Goal: Transaction & Acquisition: Obtain resource

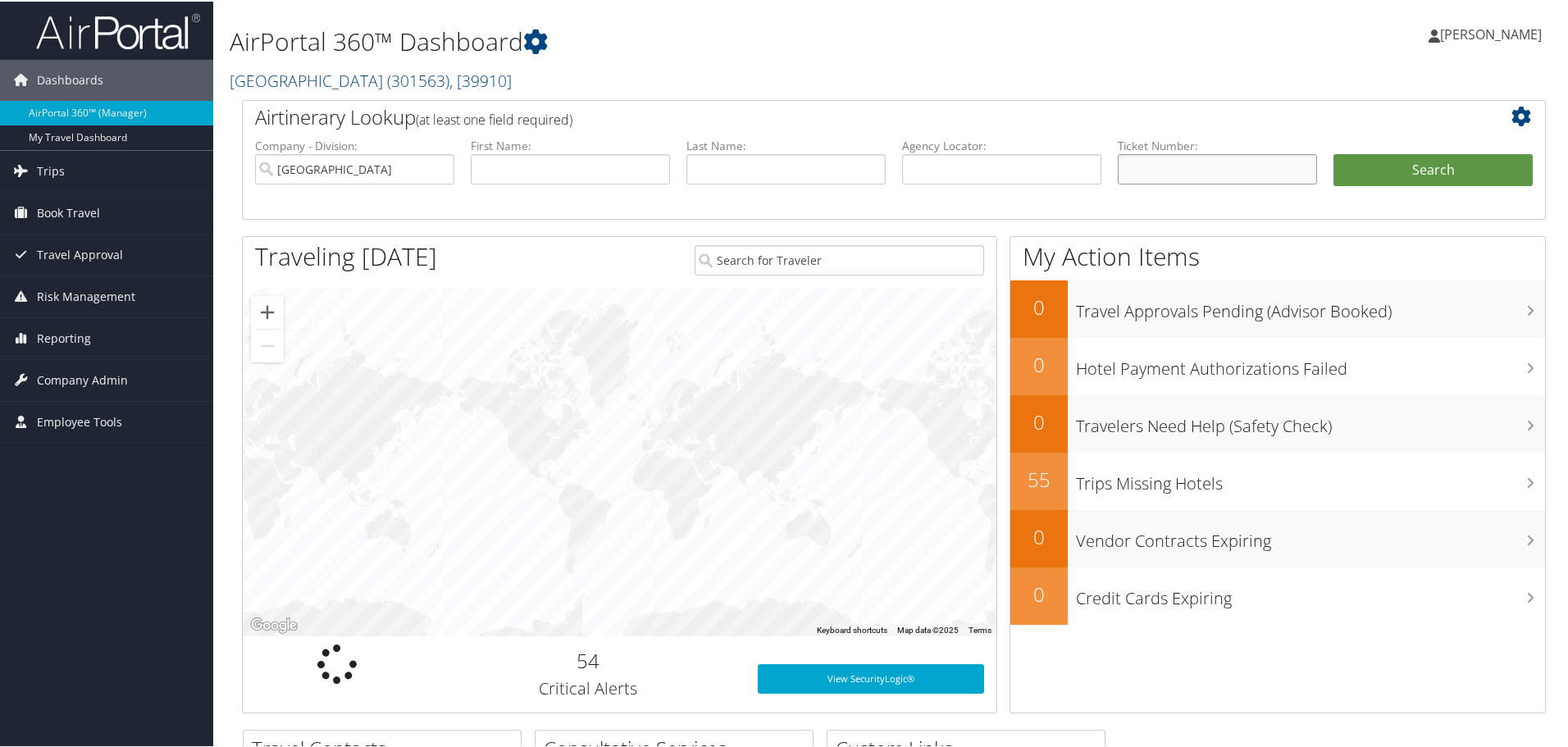
click at [1181, 160] on input "text" at bounding box center [1217, 167] width 199 height 30
paste input "0167310614571"
type input "0167310614571"
click at [1367, 163] on button "Search" at bounding box center [1433, 169] width 199 height 33
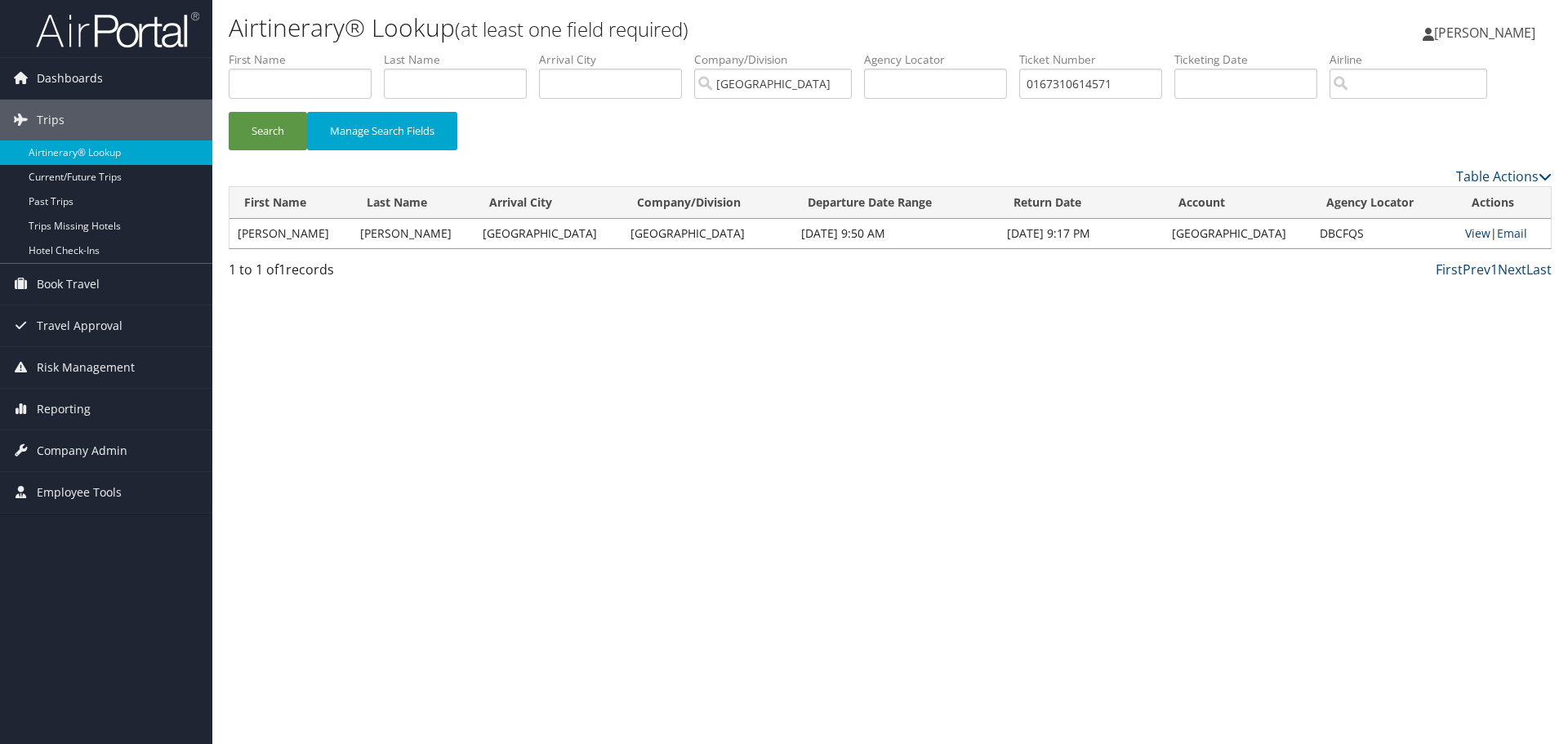
click at [1465, 232] on link "View" at bounding box center [1477, 233] width 25 height 16
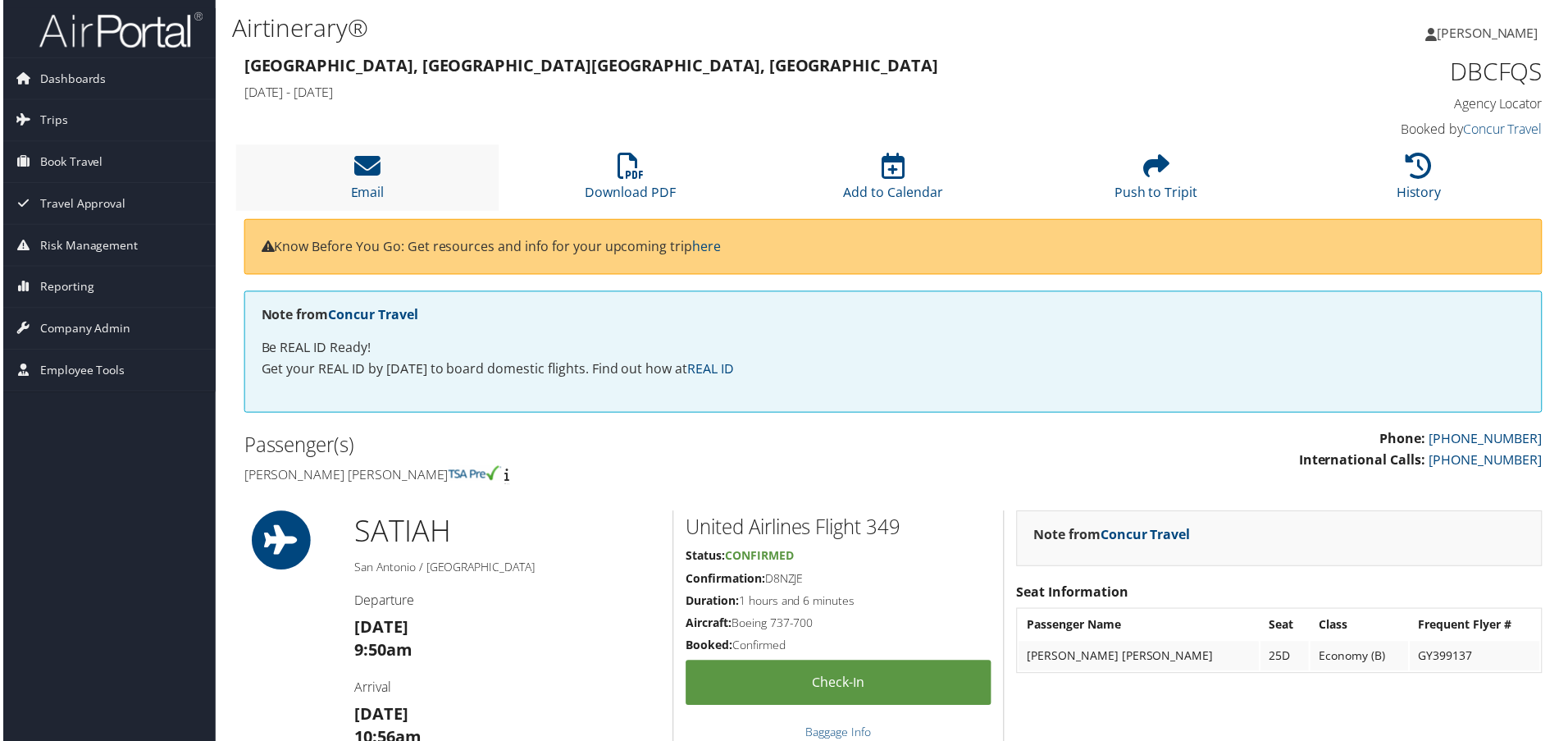
click at [387, 176] on li "Email" at bounding box center [366, 178] width 264 height 66
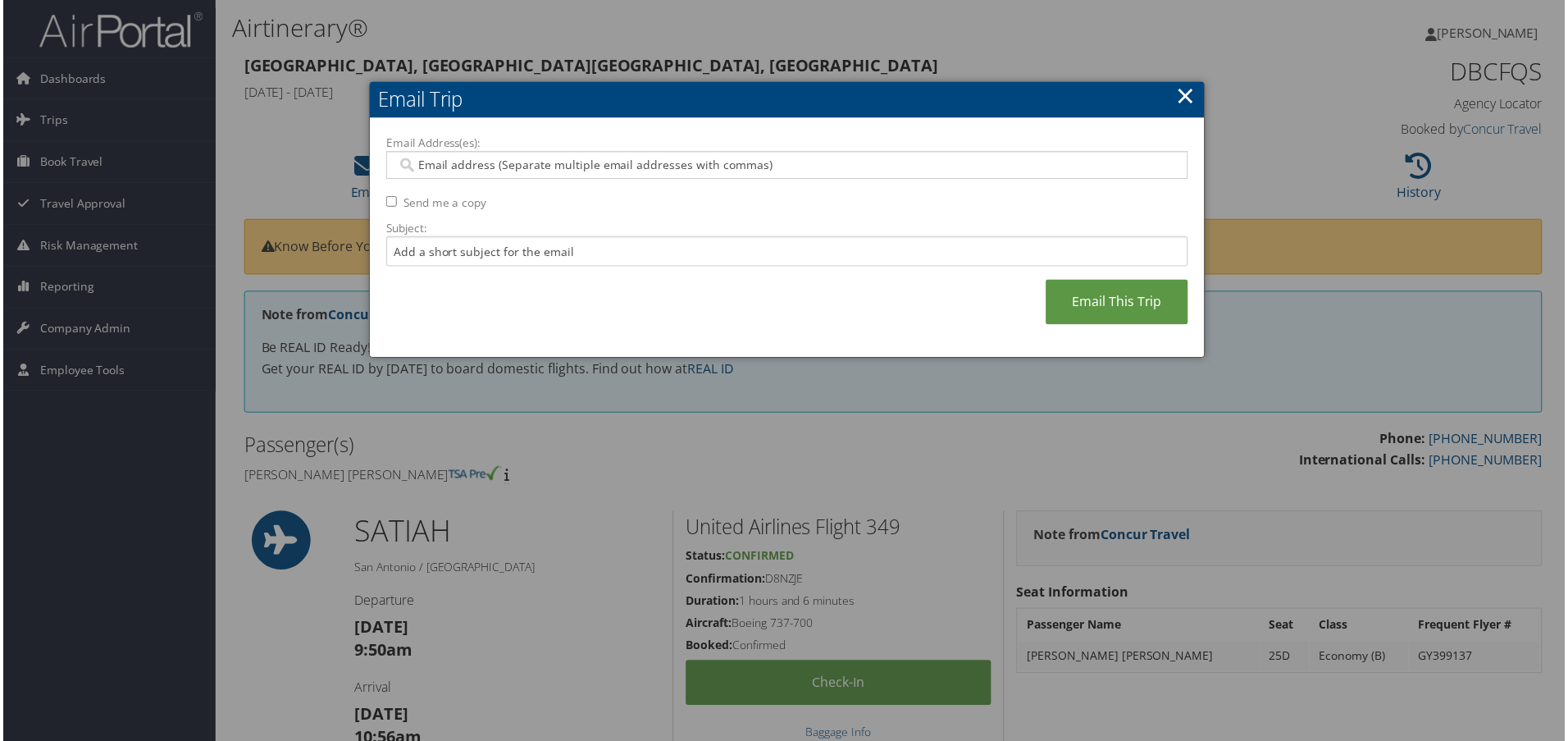
click at [469, 162] on input "Email Address(es):" at bounding box center [787, 166] width 784 height 16
type input "r"
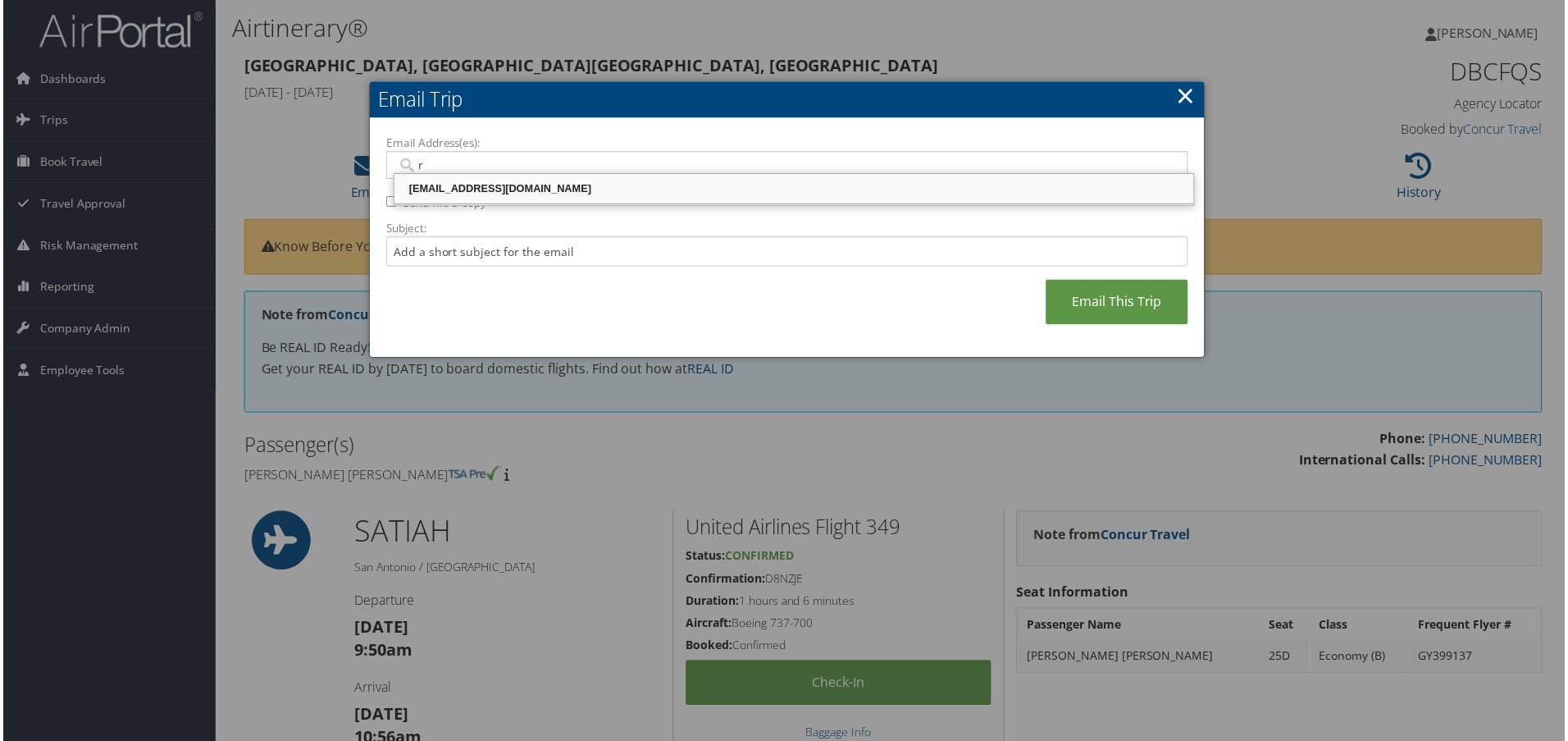
click at [470, 193] on div "ralingala@riministreet.com" at bounding box center [794, 190] width 798 height 16
type input "ralingala@riministreet.com"
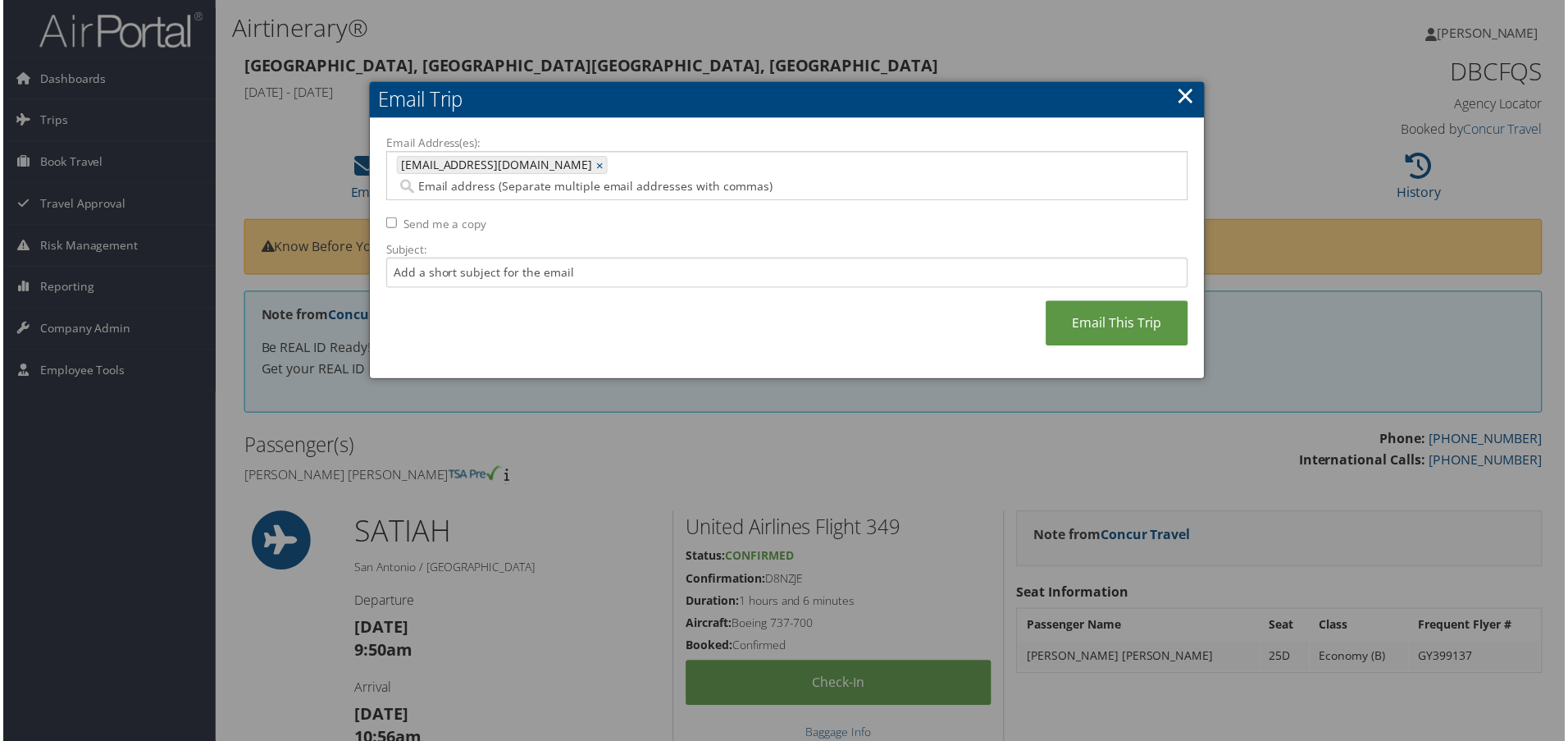
click at [426, 217] on label "Send me a copy" at bounding box center [444, 225] width 84 height 16
click at [395, 218] on input "Send me a copy" at bounding box center [390, 223] width 11 height 11
checkbox input "true"
click at [1107, 305] on link "Email This Trip" at bounding box center [1118, 324] width 143 height 45
